Goal: Task Accomplishment & Management: Manage account settings

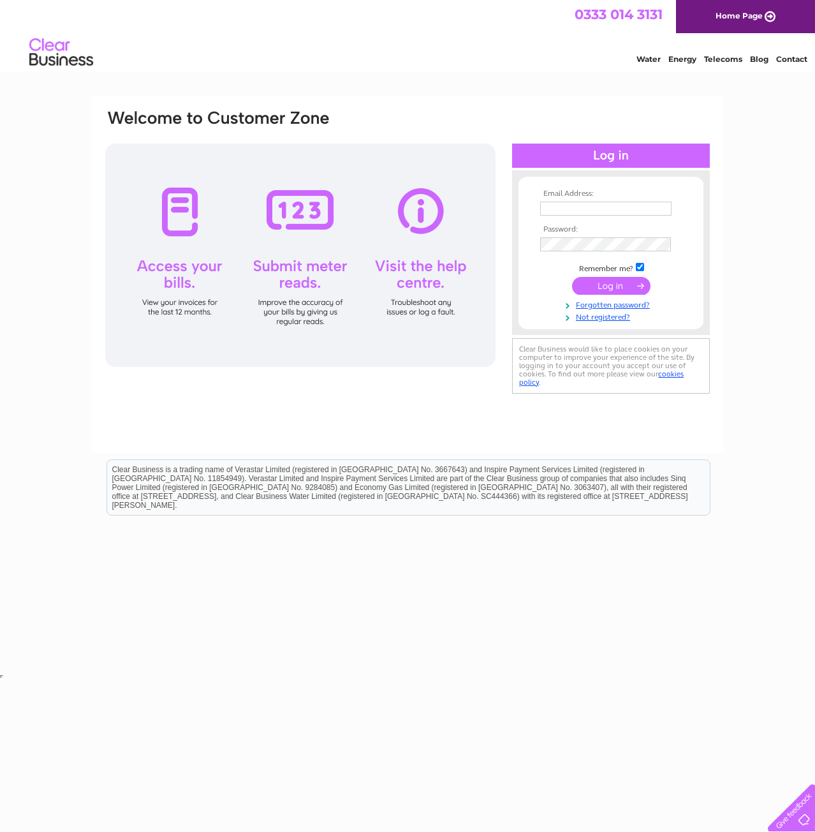
type input "mike@solutionsdeveloped.co.uk"
click at [633, 288] on input "submit" at bounding box center [611, 286] width 78 height 18
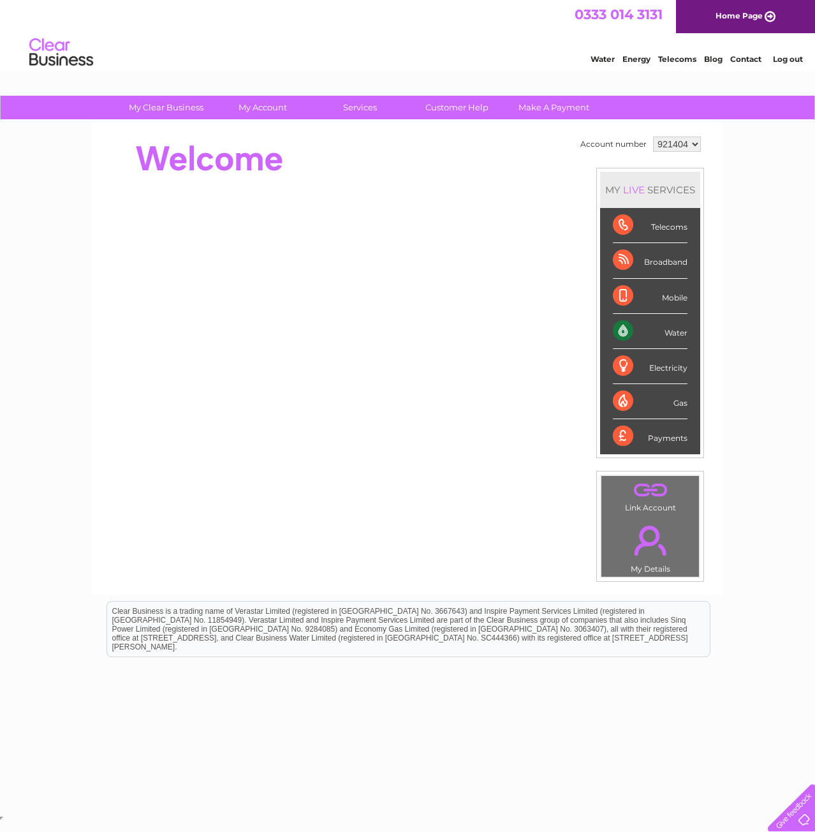
click at [658, 330] on div "Water" at bounding box center [650, 331] width 75 height 35
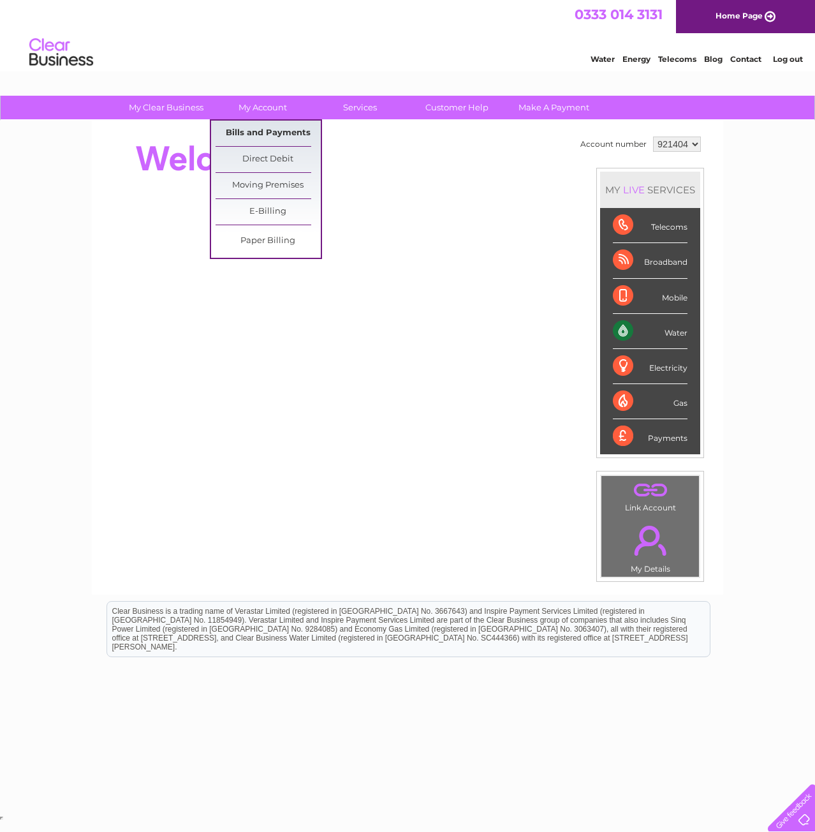
click at [265, 131] on link "Bills and Payments" at bounding box center [268, 134] width 105 height 26
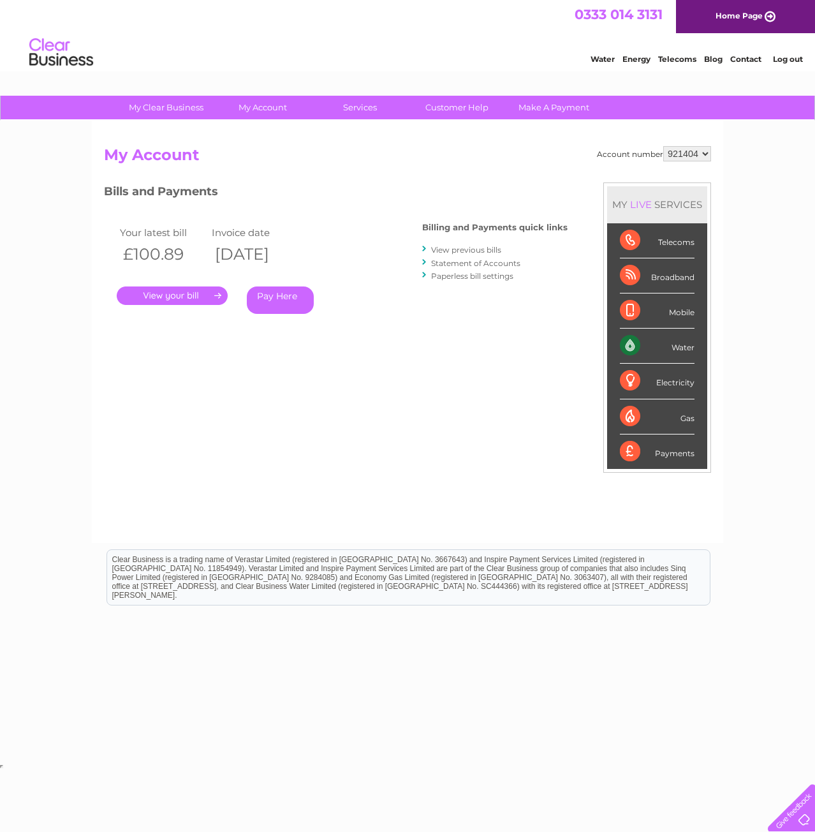
click at [188, 293] on link "." at bounding box center [172, 295] width 111 height 19
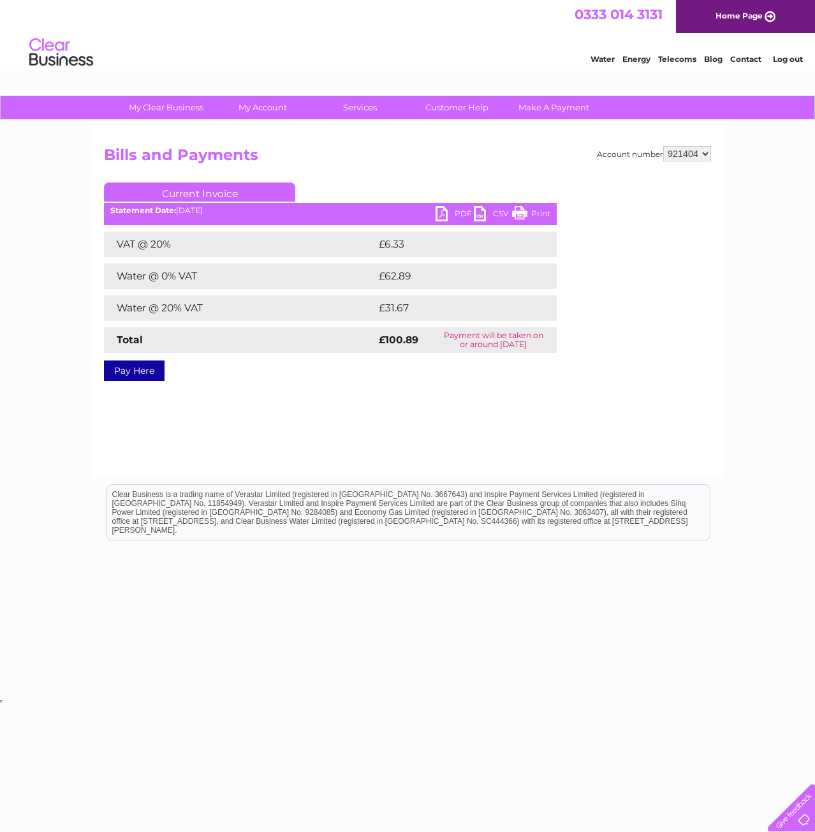
click at [452, 215] on link "PDF" at bounding box center [455, 215] width 38 height 19
